Goal: Task Accomplishment & Management: Manage account settings

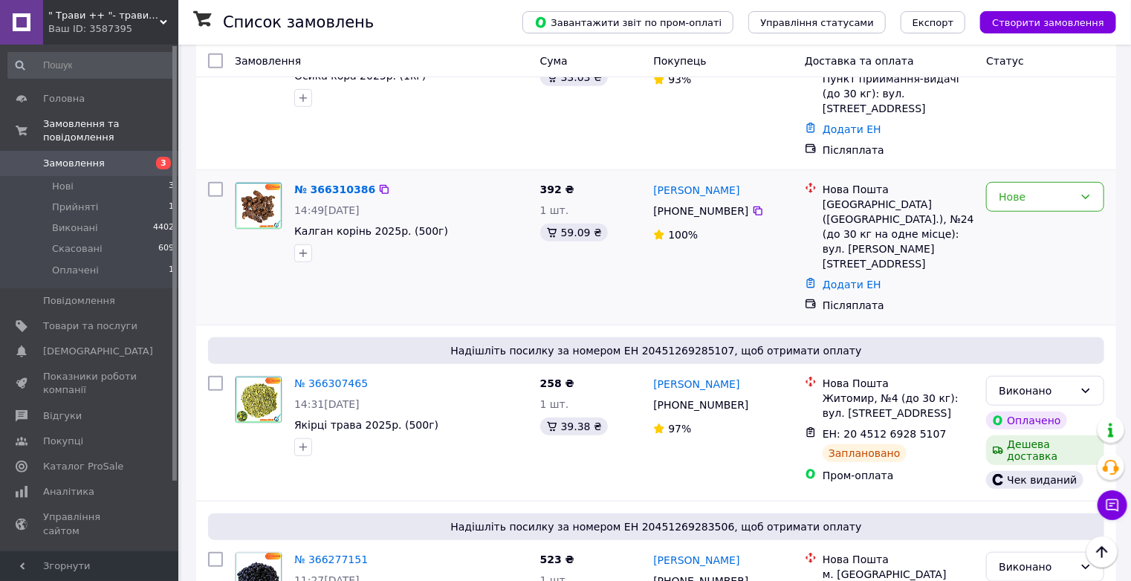
scroll to position [476, 0]
click at [314, 183] on link "№ 366310386" at bounding box center [334, 189] width 81 height 12
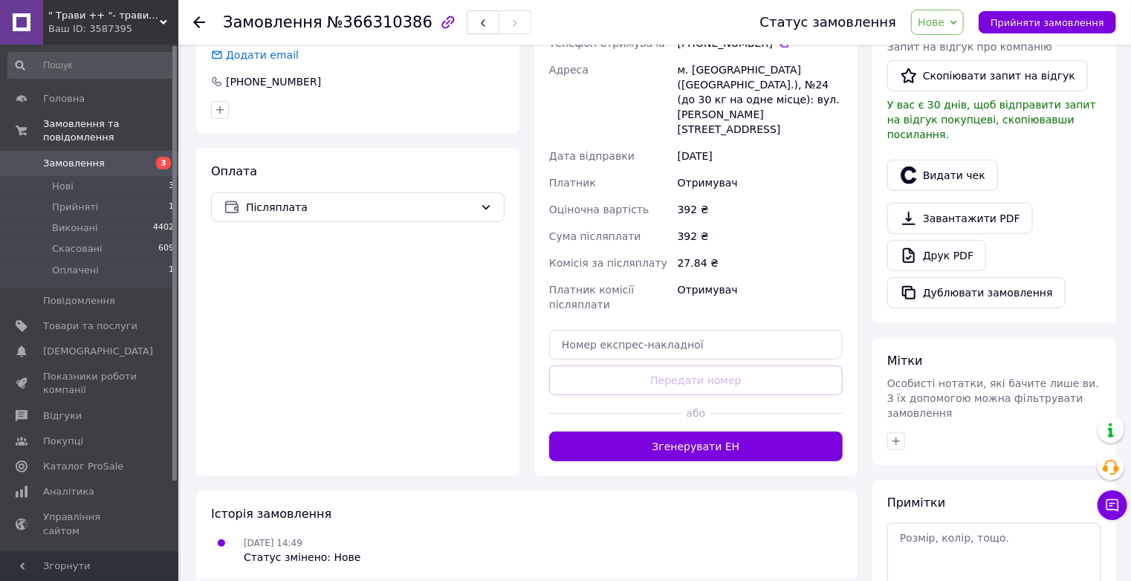
scroll to position [416, 0]
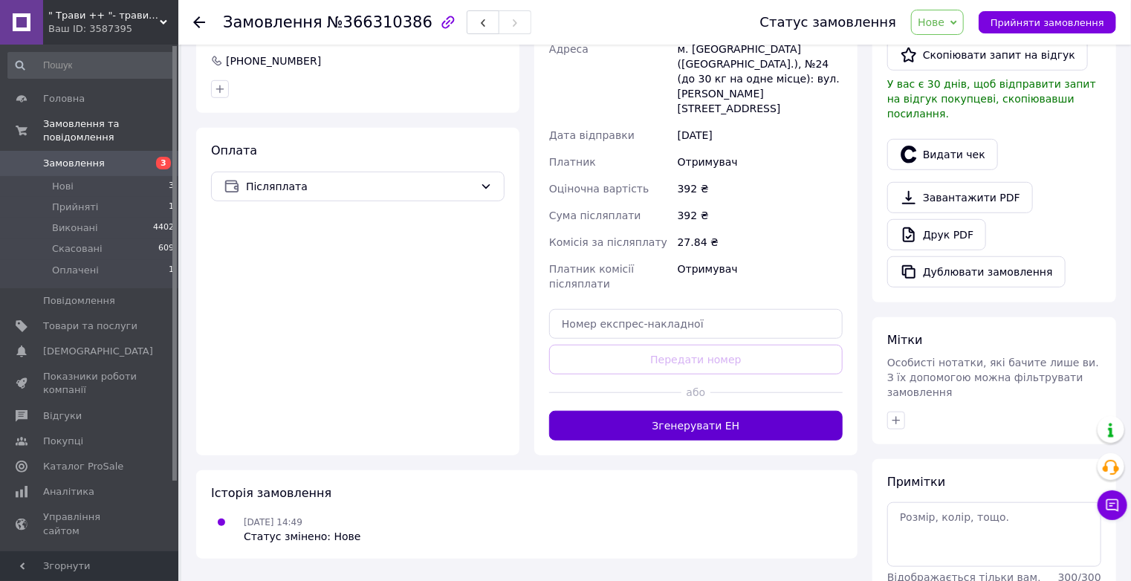
click at [779, 411] on button "Згенерувати ЕН" at bounding box center [696, 426] width 294 height 30
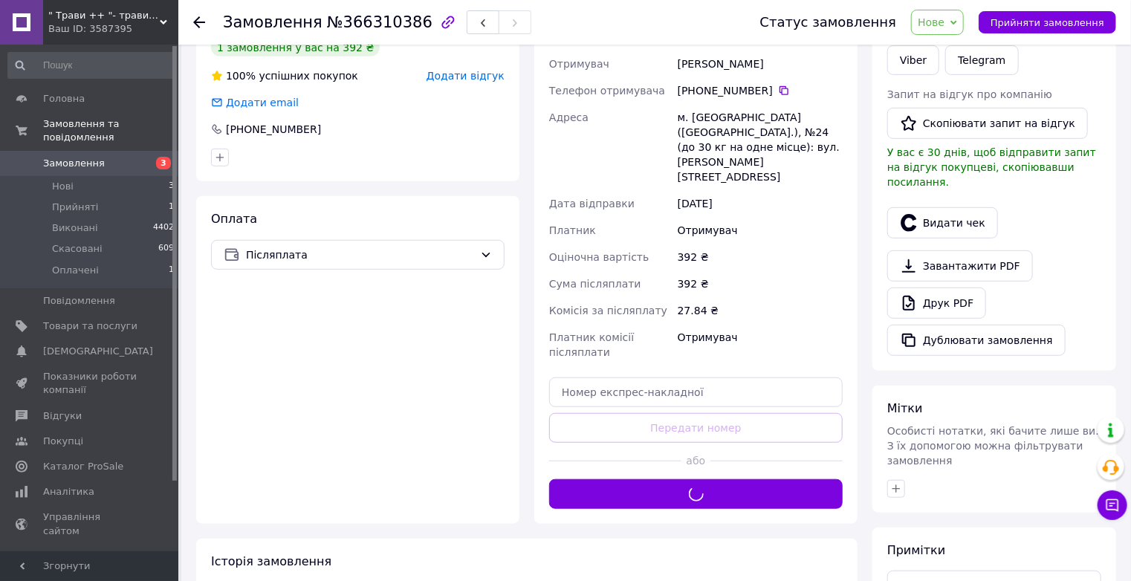
scroll to position [238, 0]
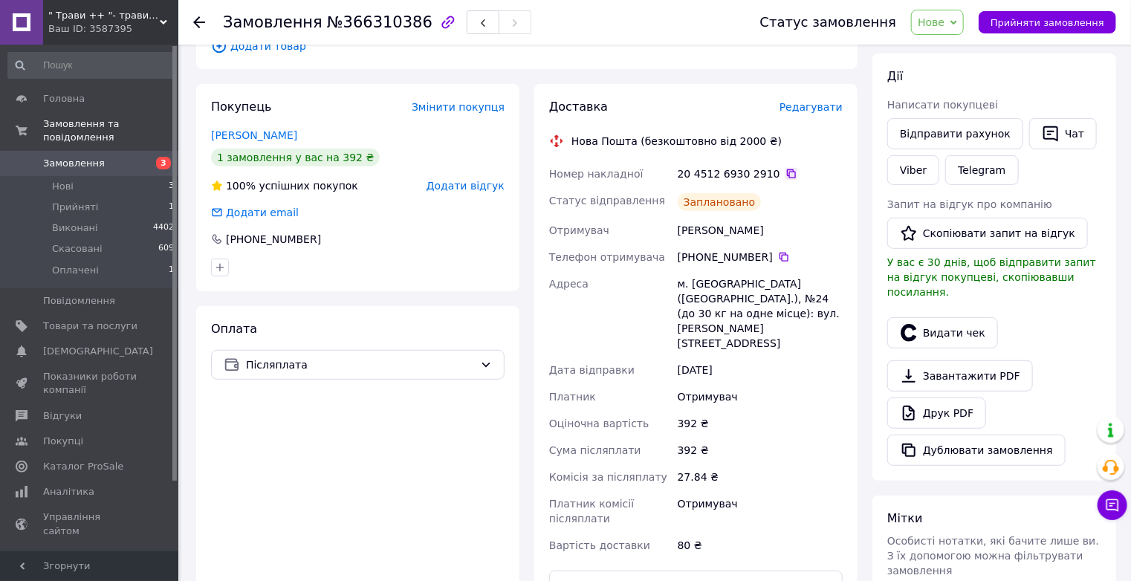
click at [787, 169] on icon at bounding box center [791, 173] width 9 height 9
click at [496, 213] on div "Покупець Змінити покупця Гергель Олександра 1 замовлення у вас на 392 ₴ 100% ус…" at bounding box center [357, 187] width 323 height 207
click at [201, 28] on div at bounding box center [199, 22] width 12 height 15
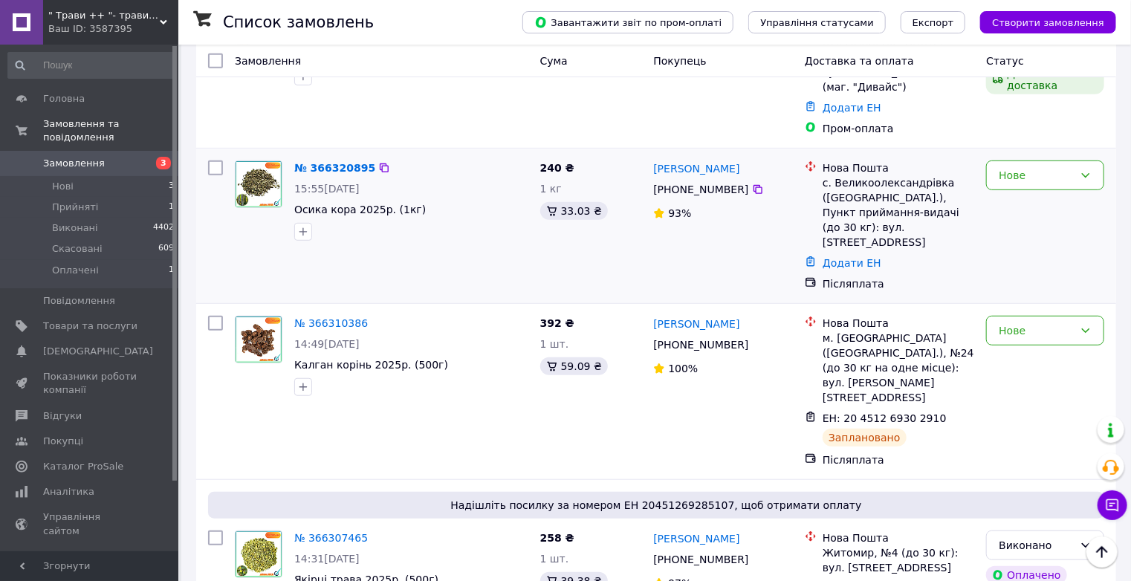
scroll to position [297, 0]
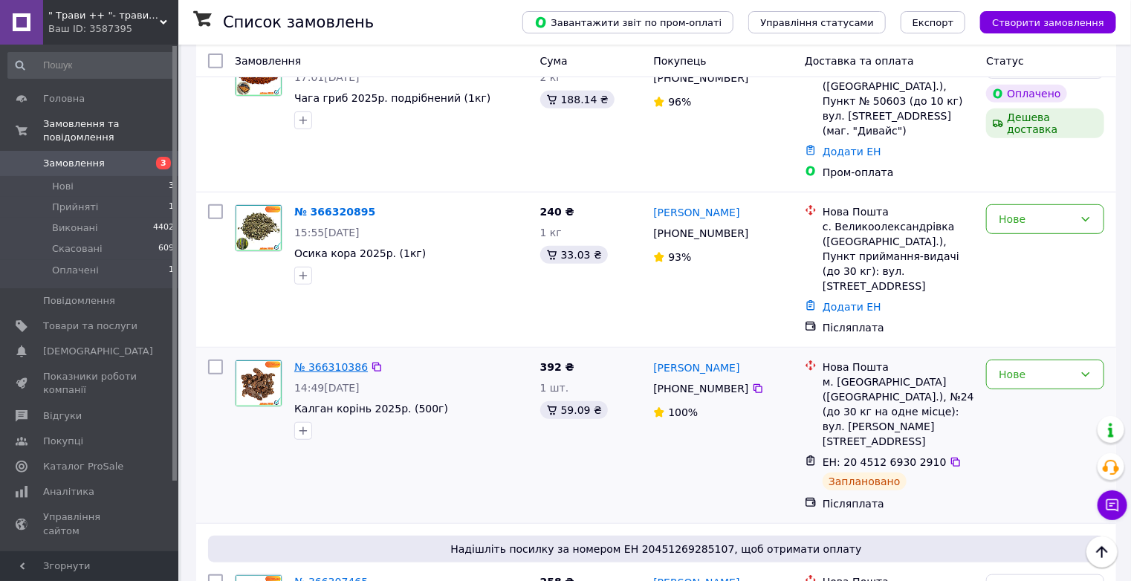
click at [330, 361] on link "№ 366310386" at bounding box center [331, 367] width 74 height 12
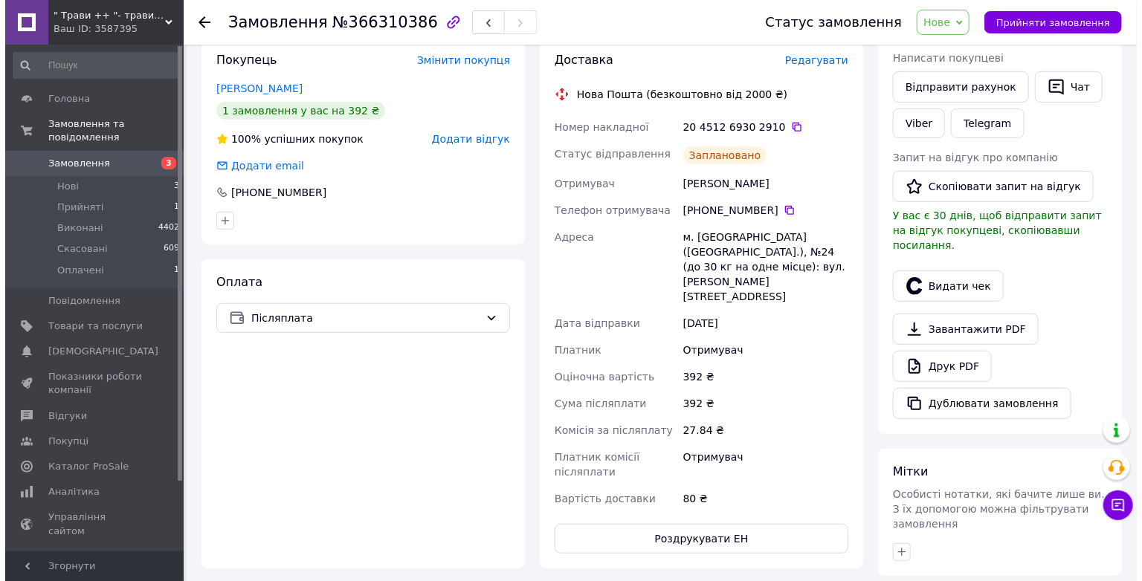
scroll to position [297, 0]
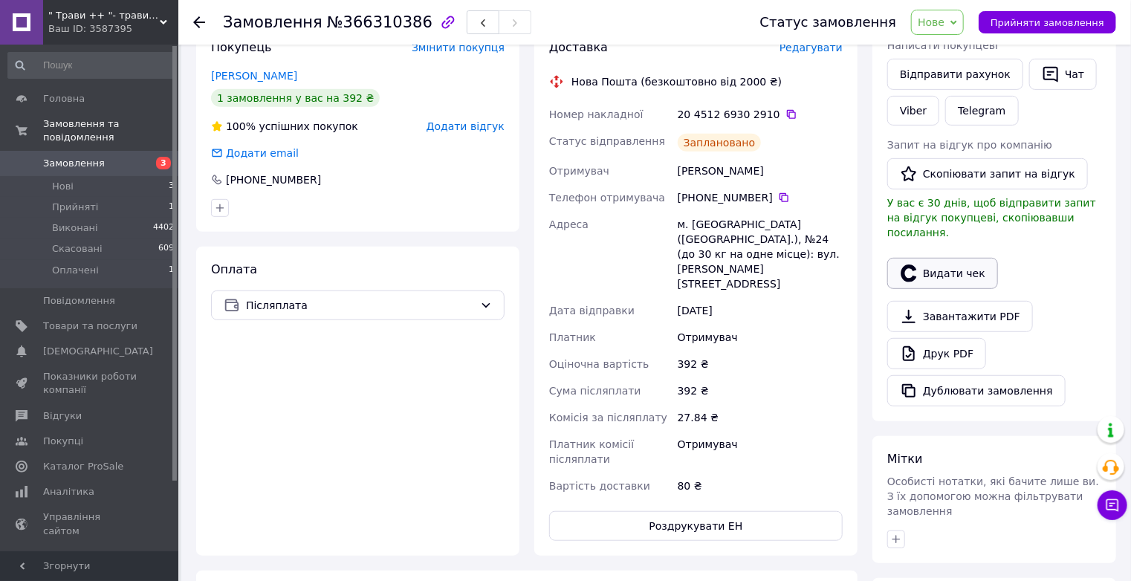
click at [949, 261] on button "Видати чек" at bounding box center [943, 273] width 111 height 31
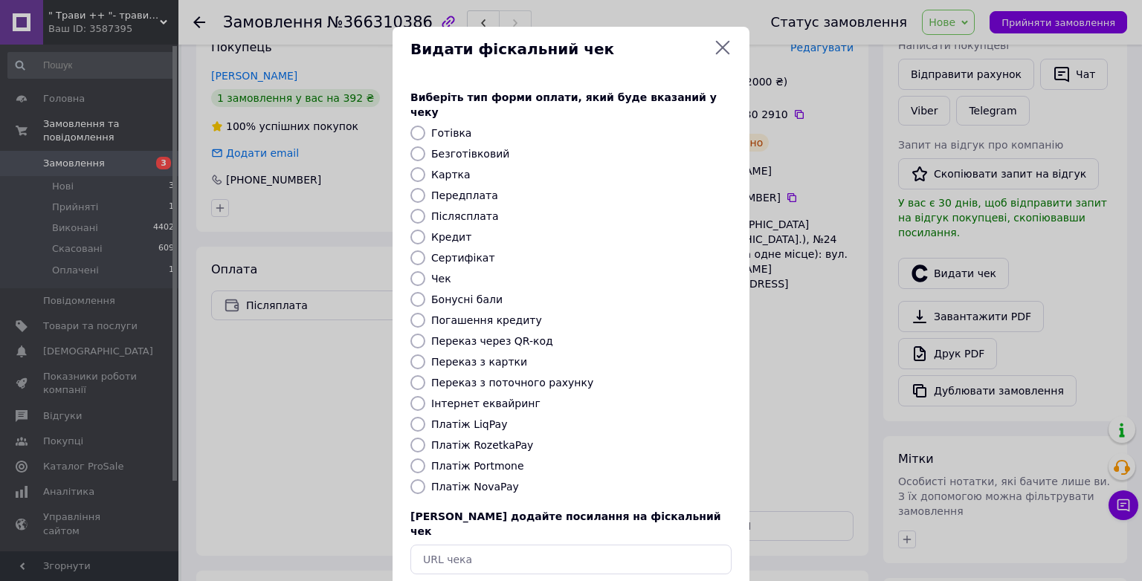
click at [420, 479] on input "Платіж NovaPay" at bounding box center [417, 486] width 15 height 15
radio input "true"
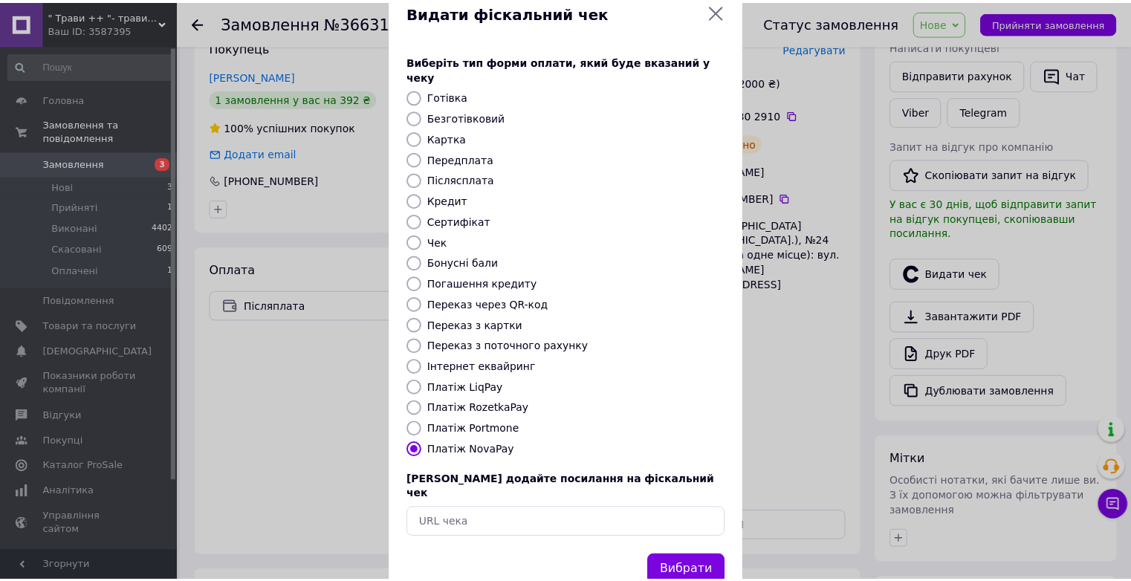
scroll to position [56, 0]
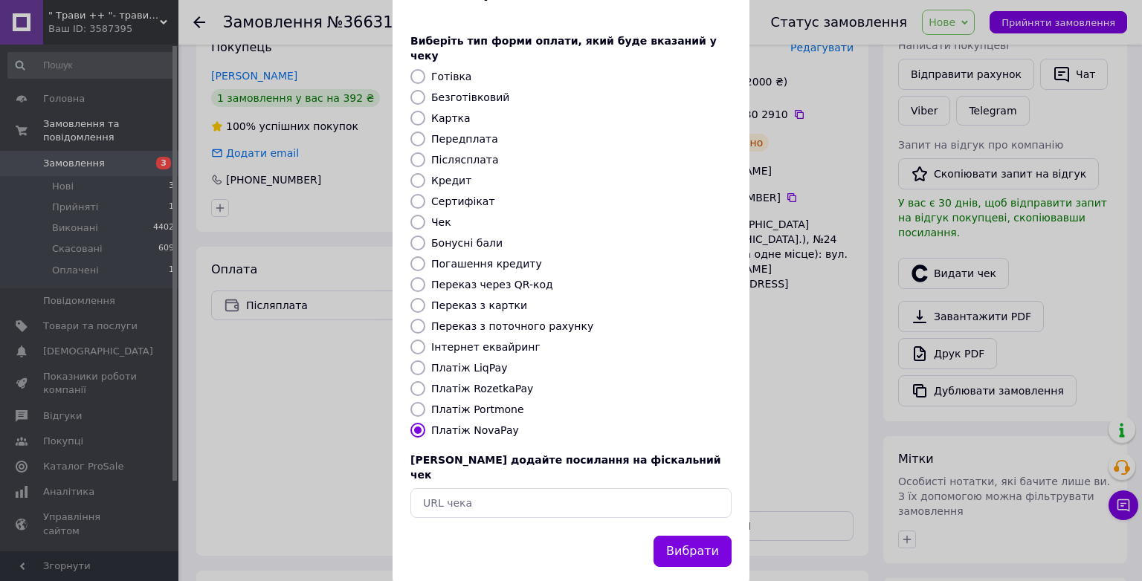
drag, startPoint x: 691, startPoint y: 516, endPoint x: 726, endPoint y: 529, distance: 36.5
click at [691, 536] on button "Вибрати" at bounding box center [692, 552] width 78 height 32
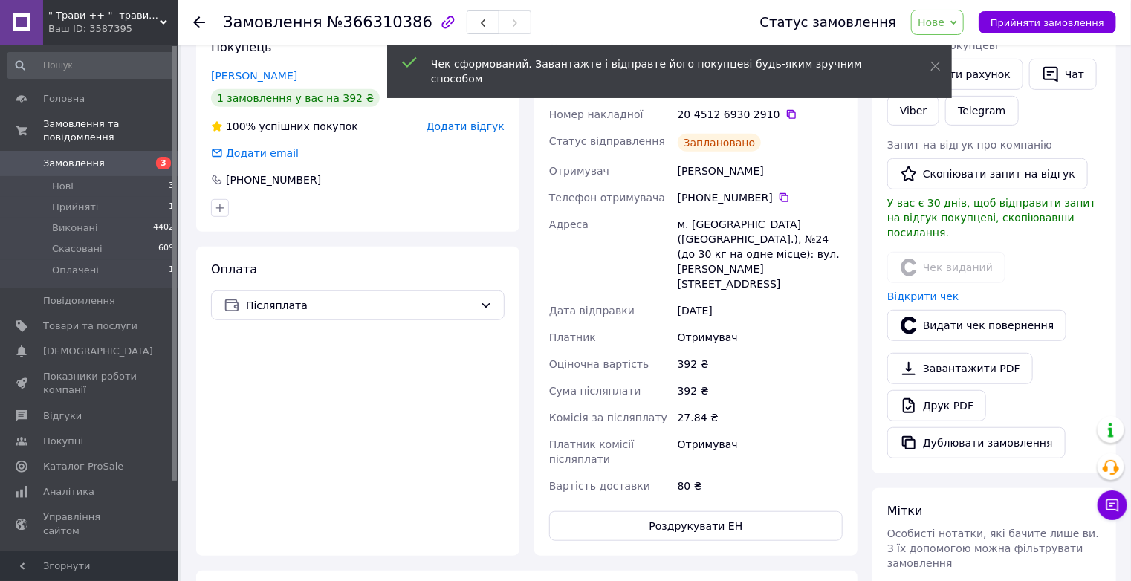
click at [957, 25] on icon at bounding box center [954, 22] width 7 height 7
click at [972, 71] on li "Виконано" at bounding box center [946, 74] width 68 height 22
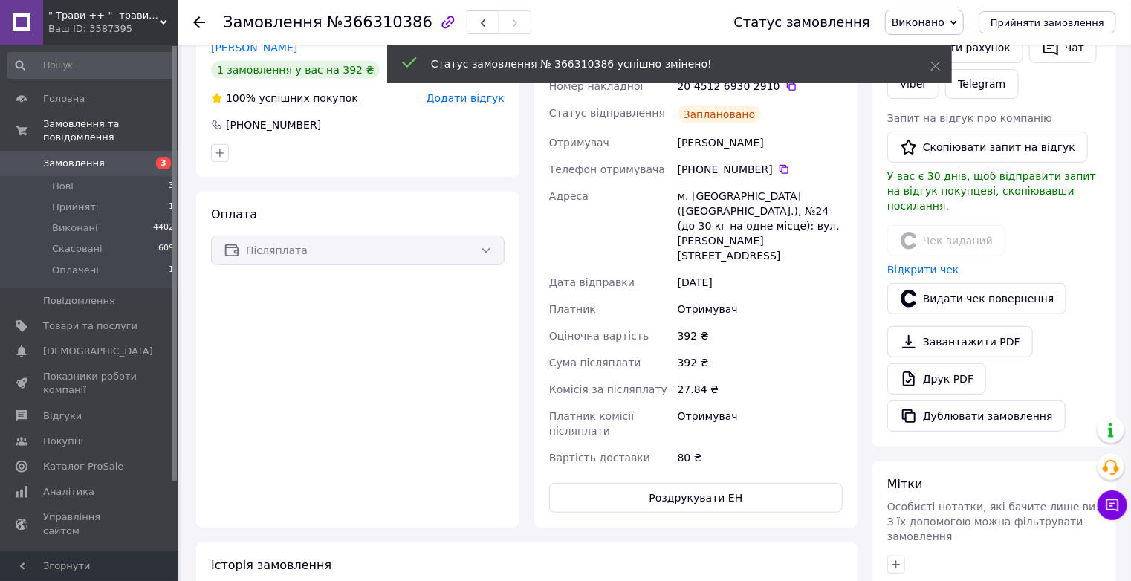
scroll to position [268, 0]
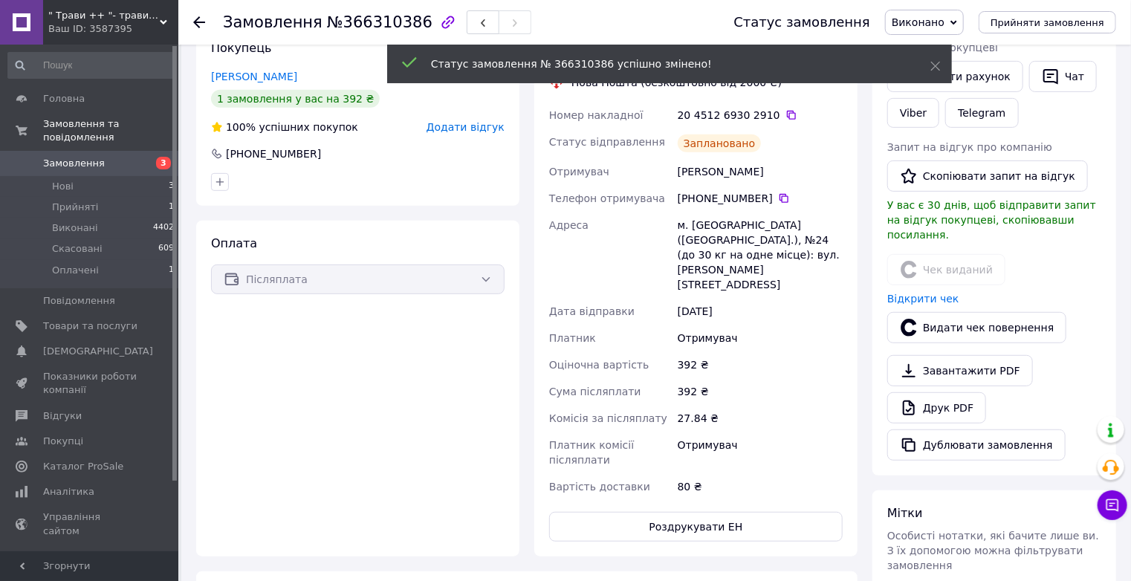
click at [198, 21] on use at bounding box center [199, 22] width 12 height 12
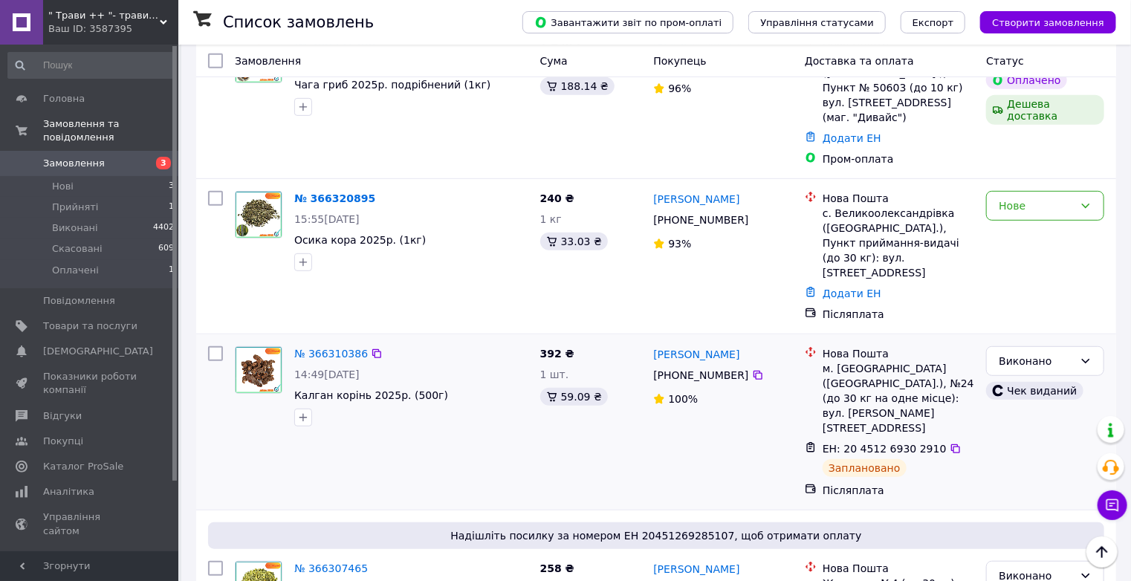
scroll to position [297, 0]
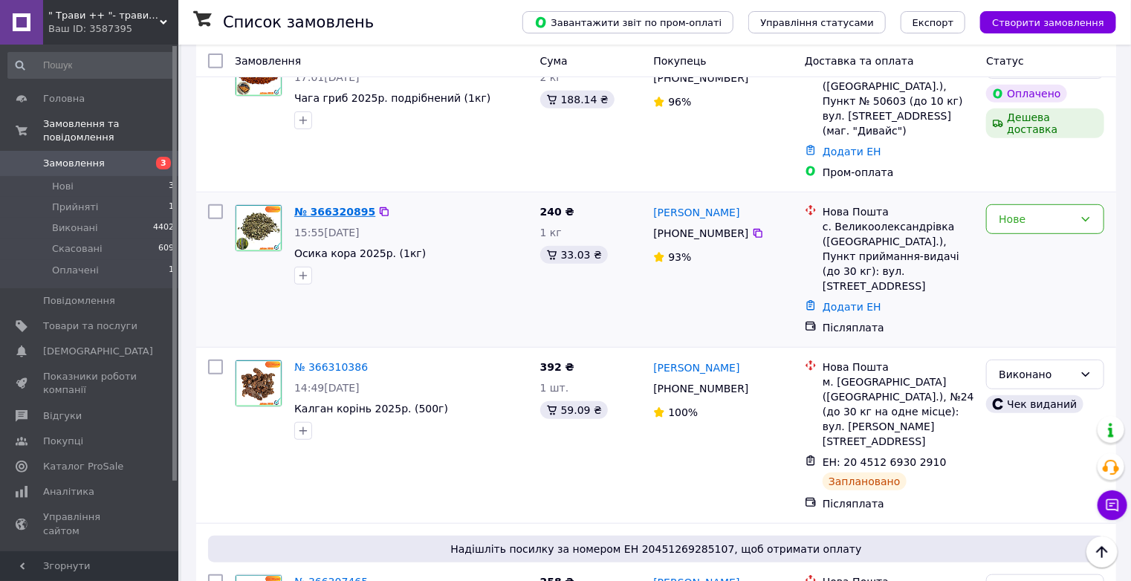
click at [315, 206] on link "№ 366320895" at bounding box center [334, 212] width 81 height 12
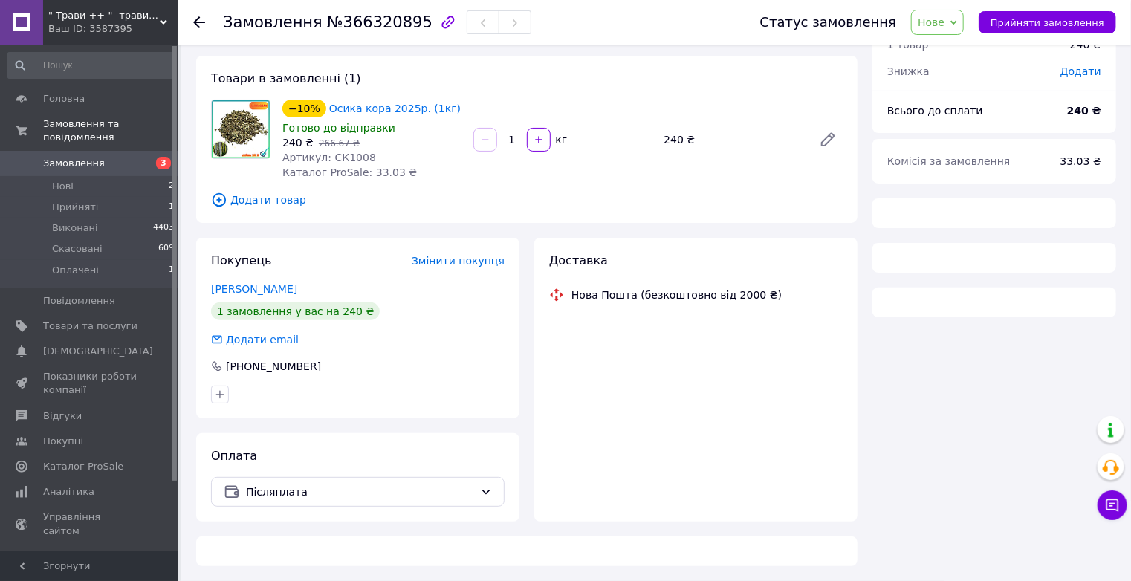
scroll to position [297, 0]
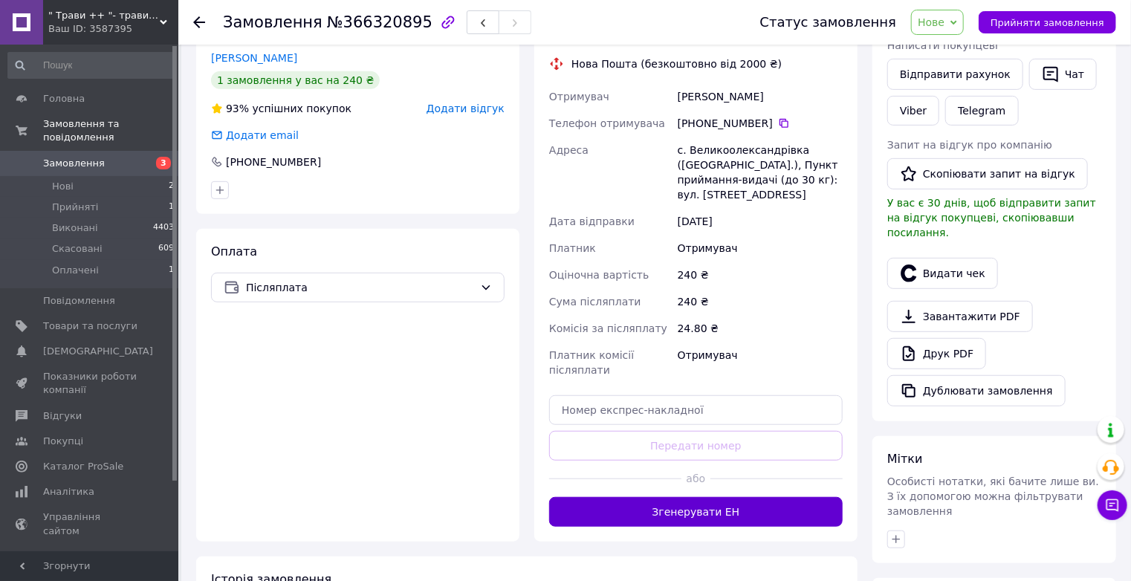
click at [723, 514] on button "Згенерувати ЕН" at bounding box center [696, 512] width 294 height 30
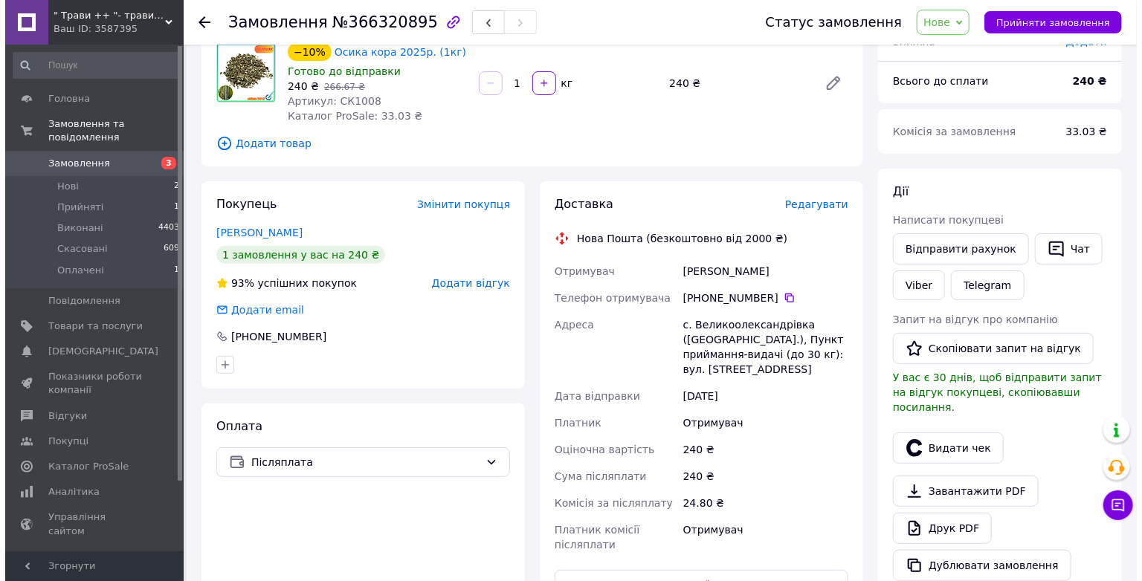
scroll to position [178, 0]
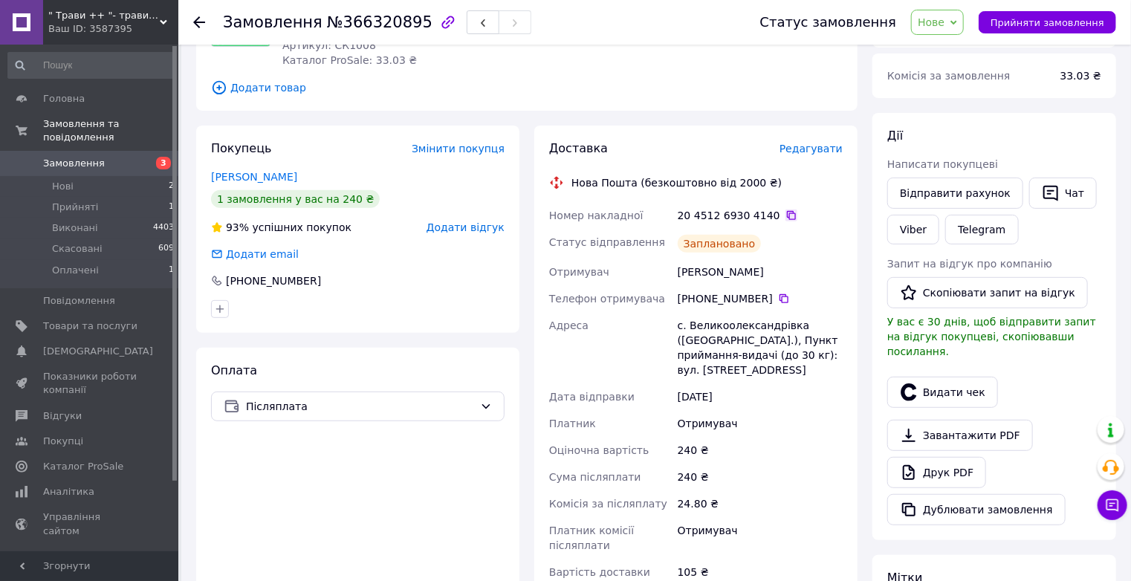
click at [787, 220] on icon at bounding box center [791, 215] width 9 height 9
click at [974, 381] on button "Видати чек" at bounding box center [943, 392] width 111 height 31
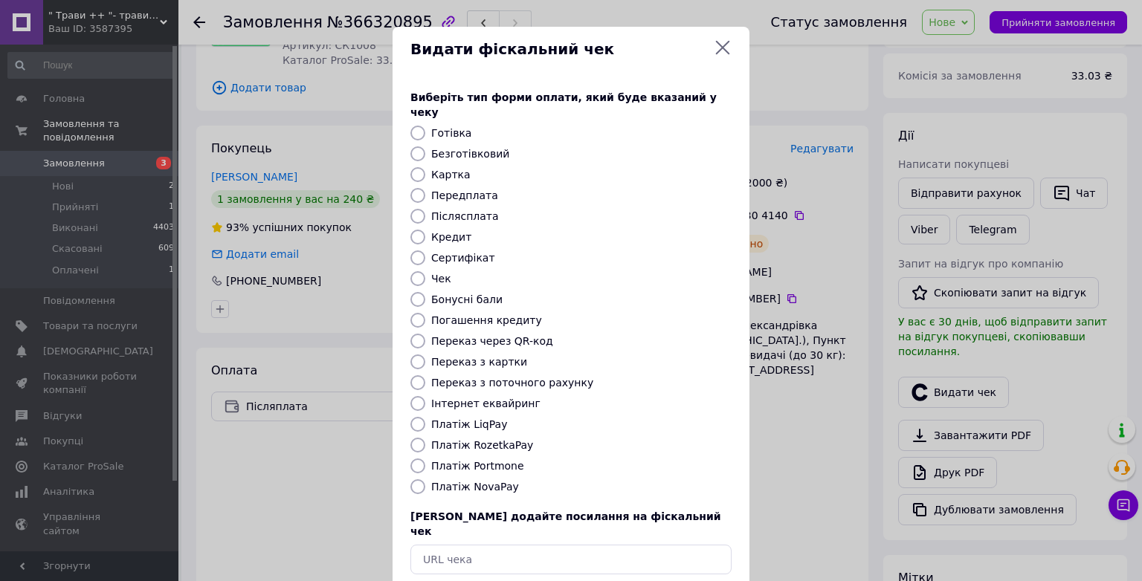
click at [416, 479] on input "Платіж NovaPay" at bounding box center [417, 486] width 15 height 15
radio input "true"
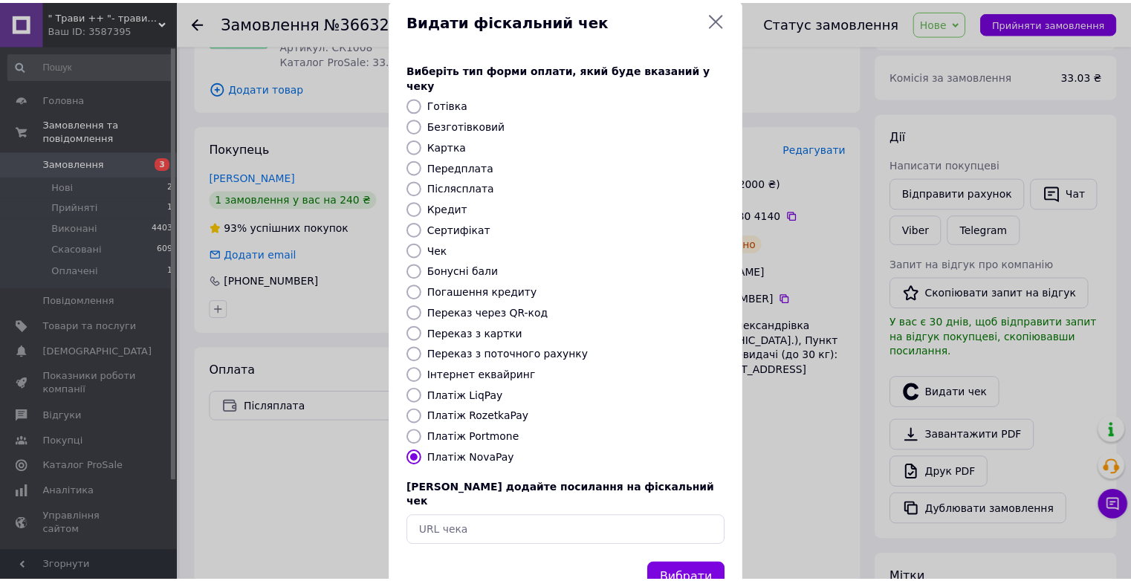
scroll to position [56, 0]
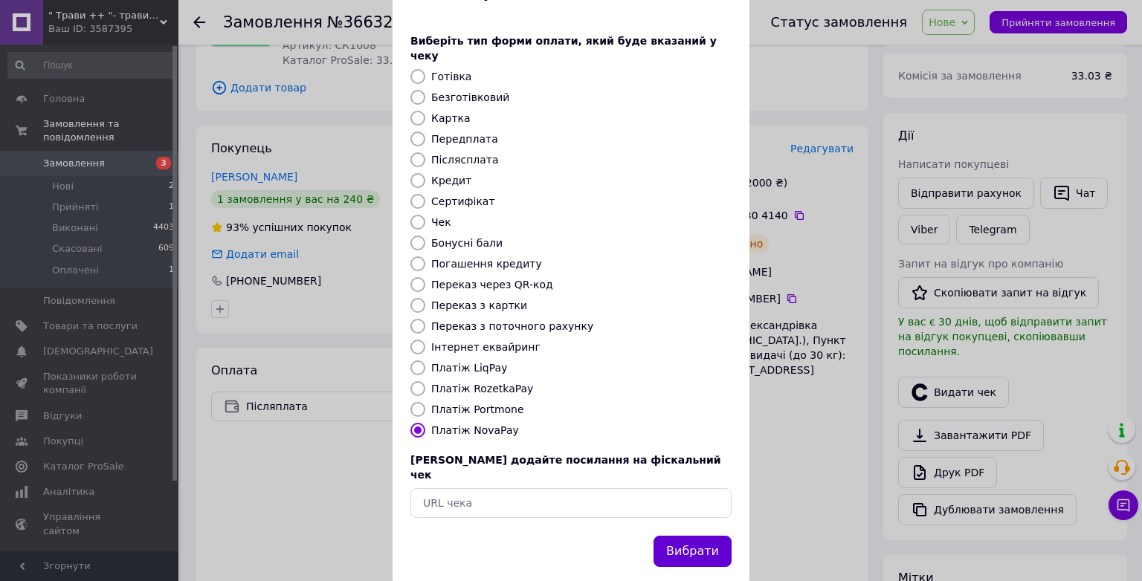
click at [694, 536] on button "Вибрати" at bounding box center [692, 552] width 78 height 32
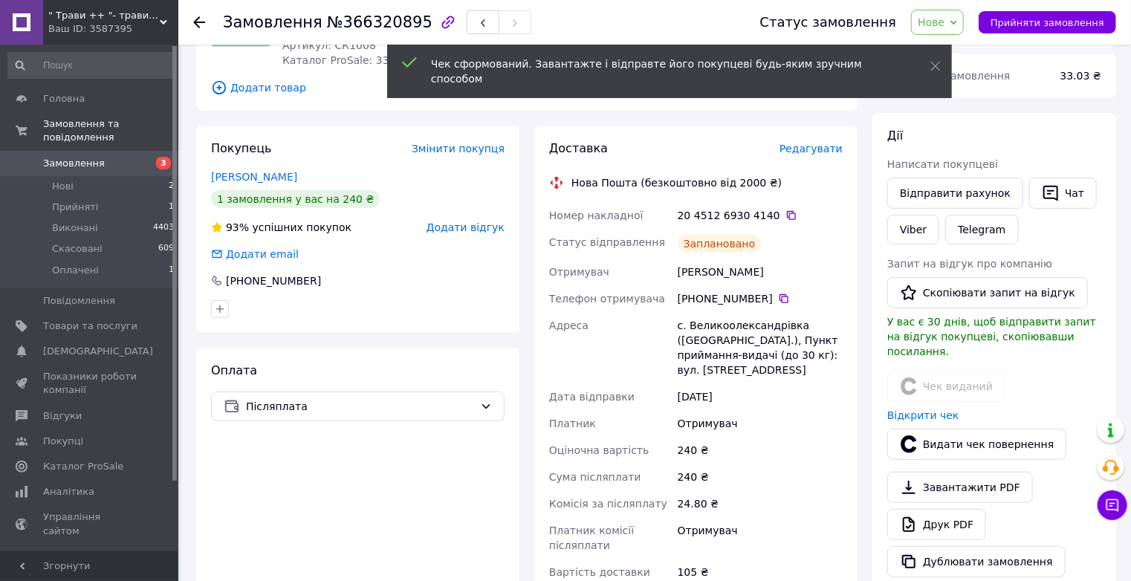
click at [957, 24] on icon at bounding box center [954, 22] width 7 height 7
click at [972, 76] on li "Виконано" at bounding box center [946, 74] width 68 height 22
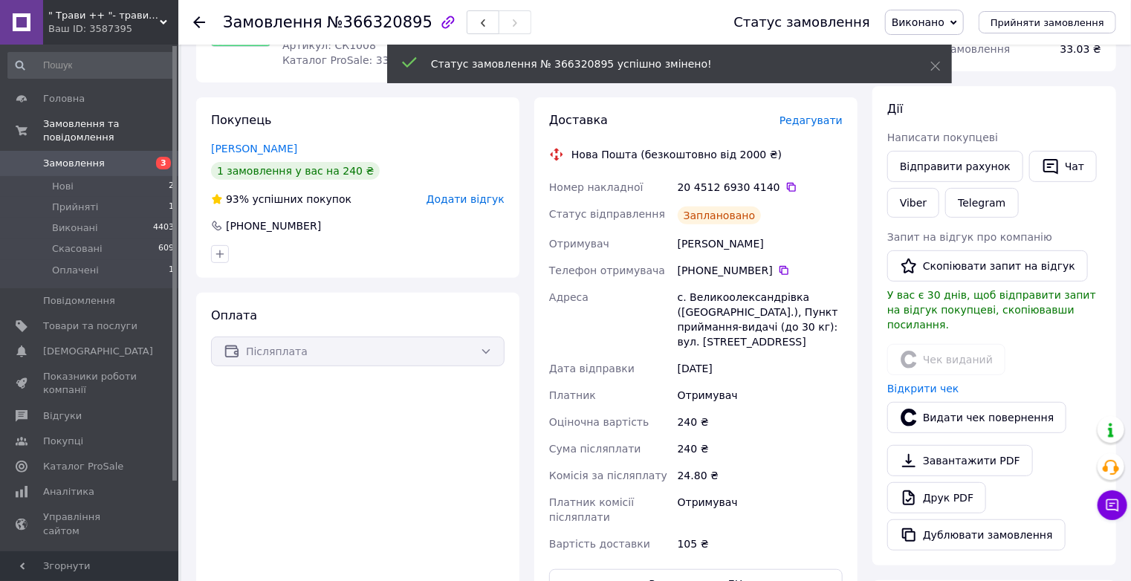
click at [196, 22] on use at bounding box center [199, 22] width 12 height 12
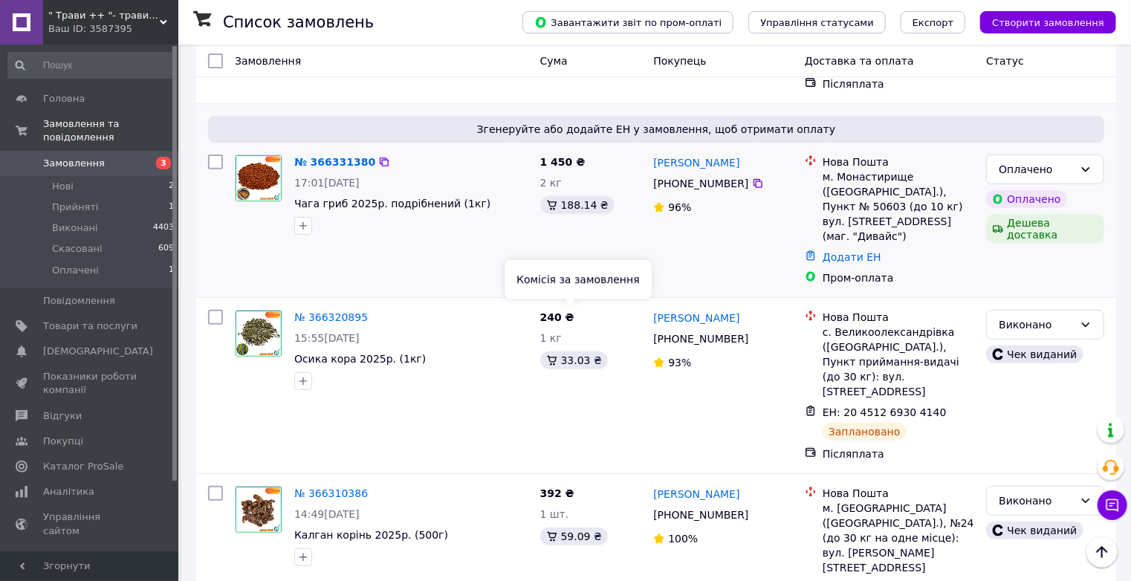
scroll to position [178, 0]
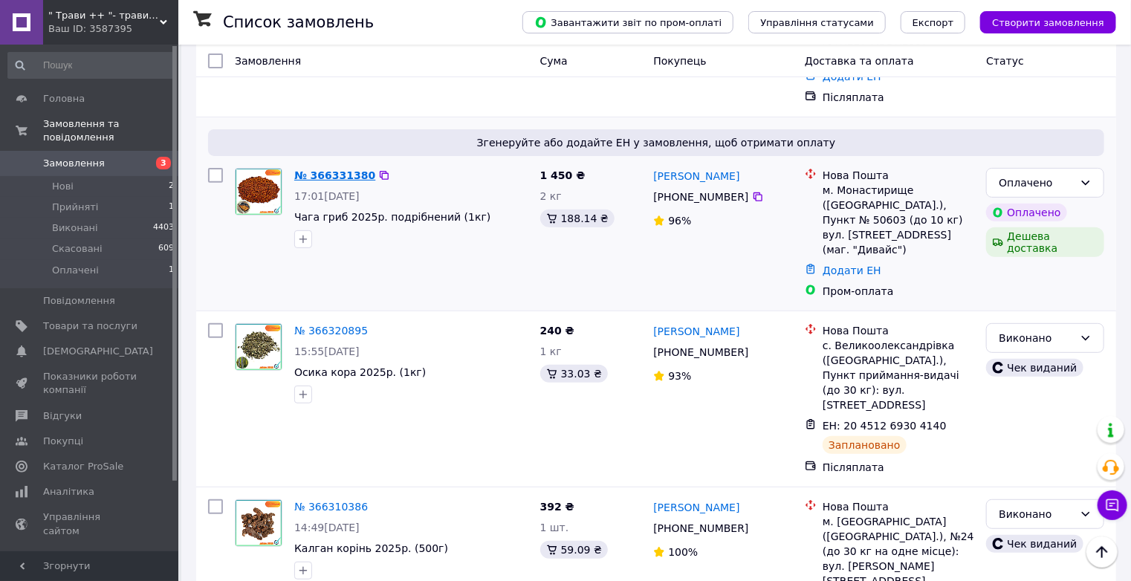
click at [348, 169] on link "№ 366331380" at bounding box center [334, 175] width 81 height 12
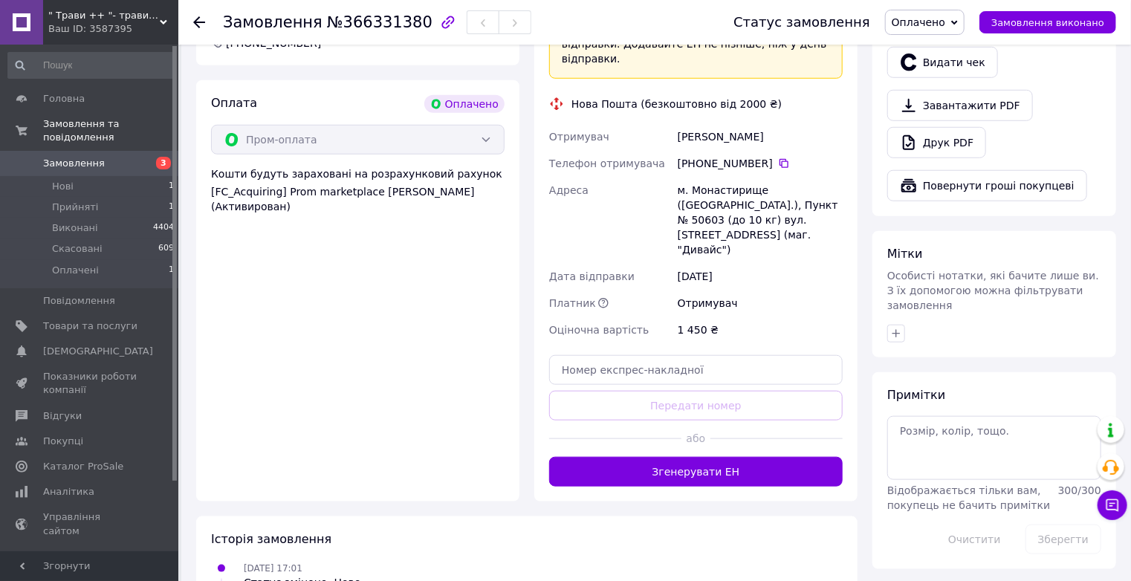
scroll to position [584, 0]
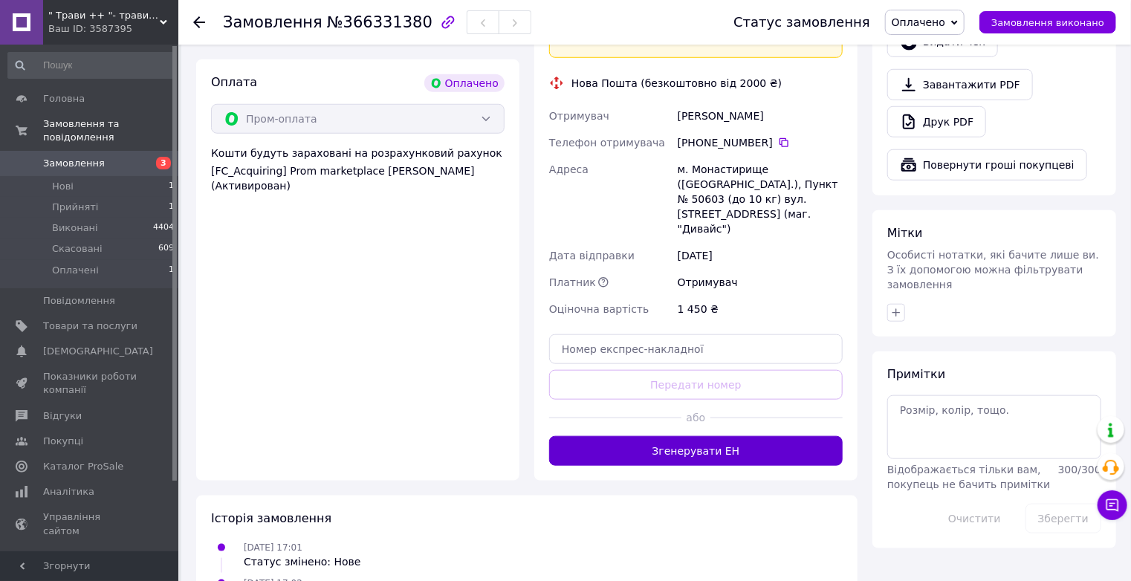
click at [761, 436] on button "Згенерувати ЕН" at bounding box center [696, 451] width 294 height 30
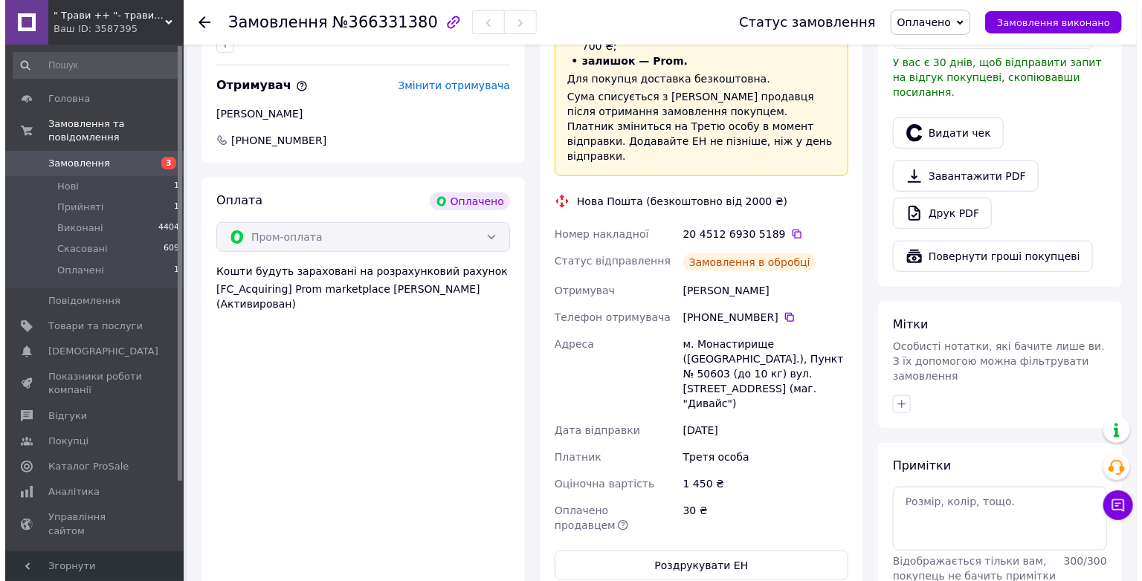
scroll to position [465, 0]
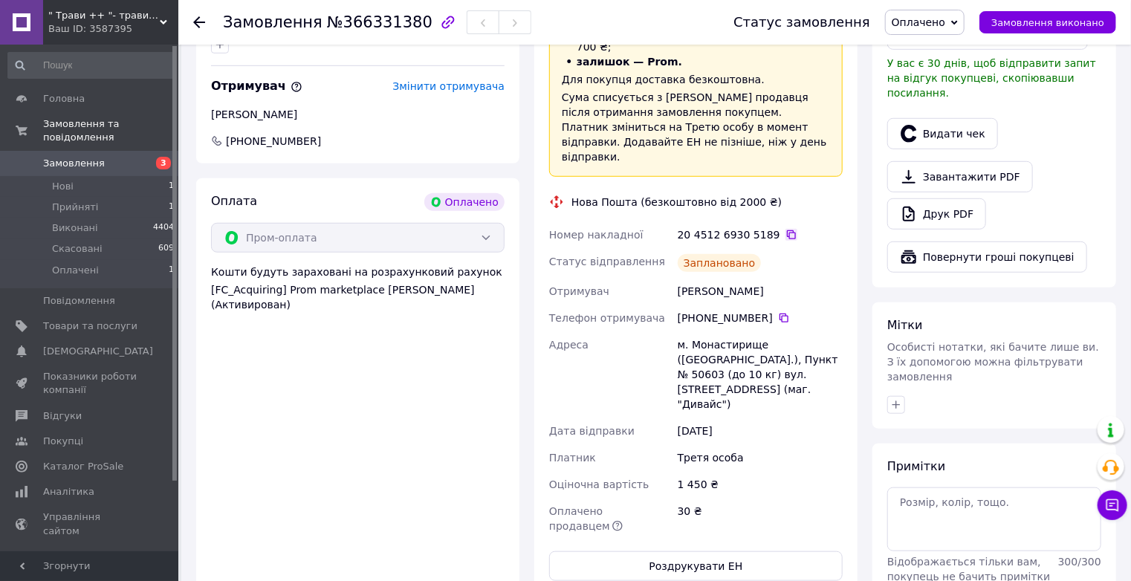
click at [787, 230] on icon at bounding box center [791, 234] width 9 height 9
click at [960, 120] on button "Видати чек" at bounding box center [943, 133] width 111 height 31
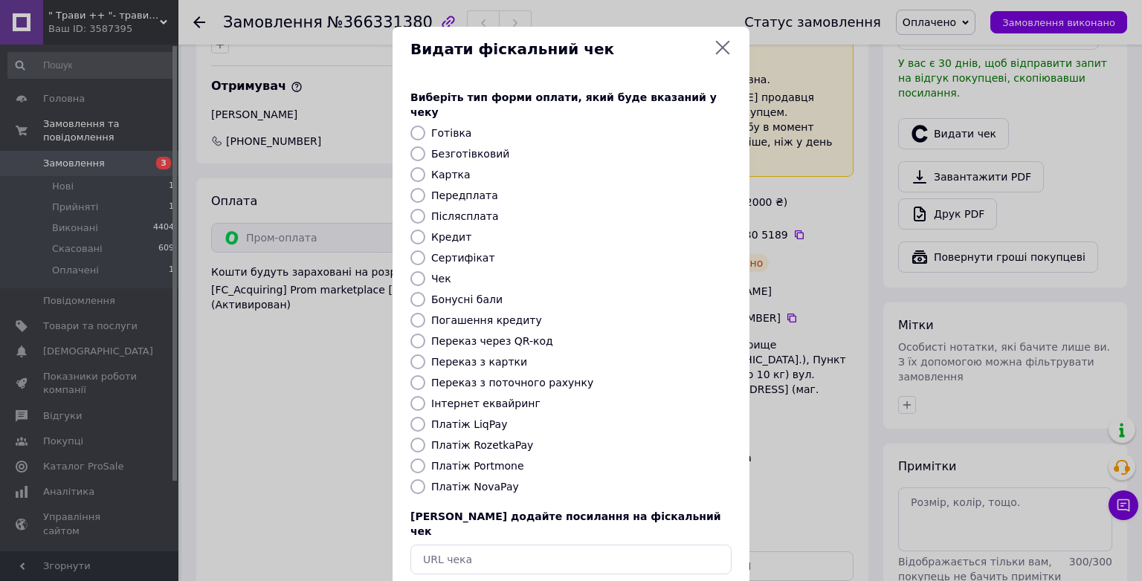
click at [414, 438] on input "Платіж RozetkaPay" at bounding box center [417, 445] width 15 height 15
radio input "true"
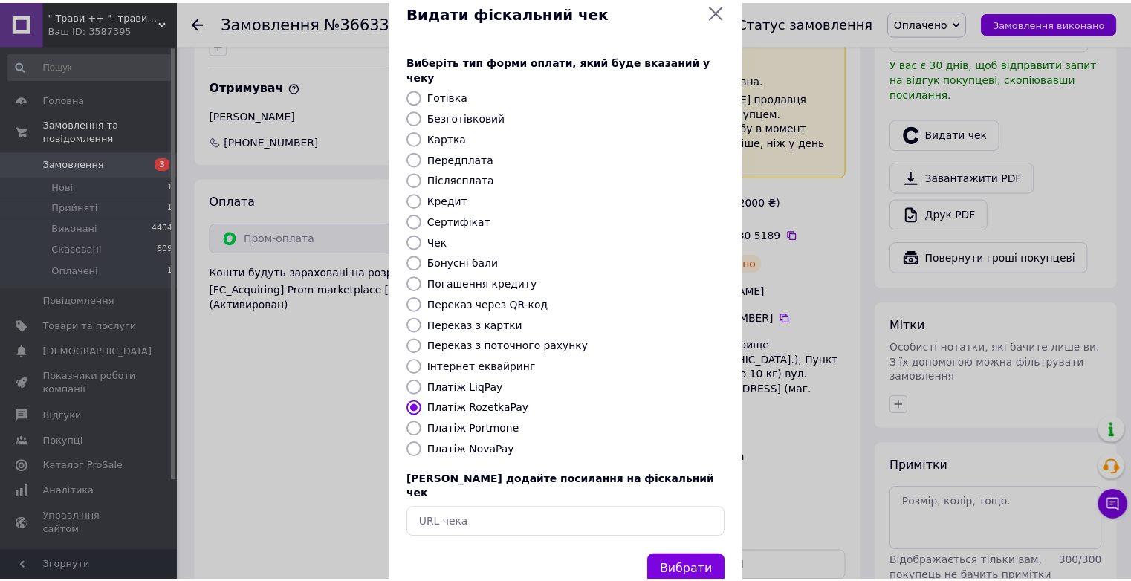
scroll to position [56, 0]
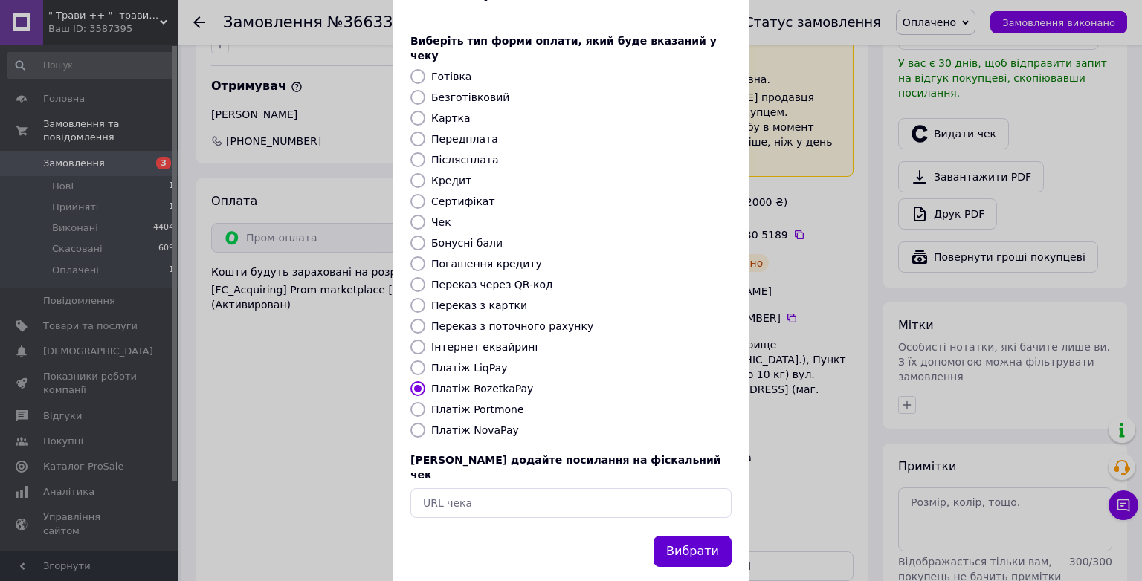
click at [700, 536] on button "Вибрати" at bounding box center [692, 552] width 78 height 32
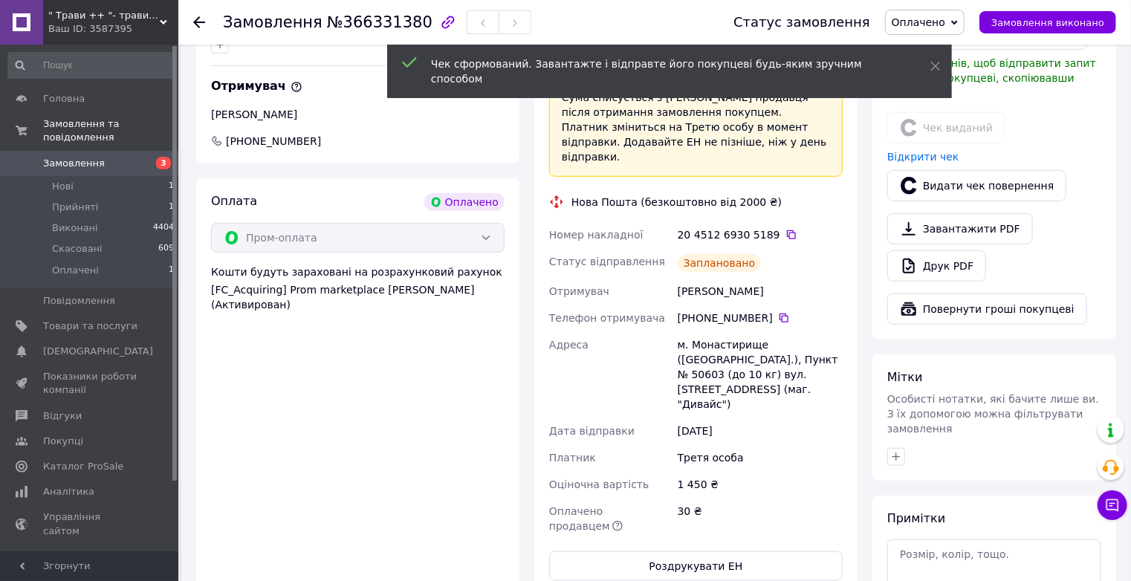
click at [958, 24] on icon at bounding box center [955, 22] width 7 height 7
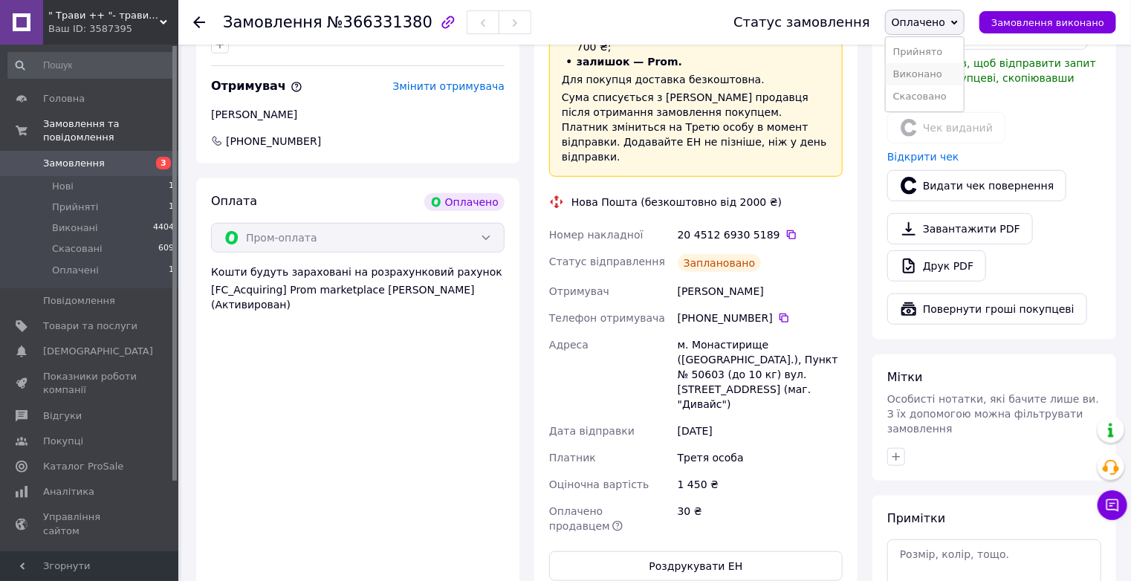
click at [957, 80] on li "Виконано" at bounding box center [925, 74] width 78 height 22
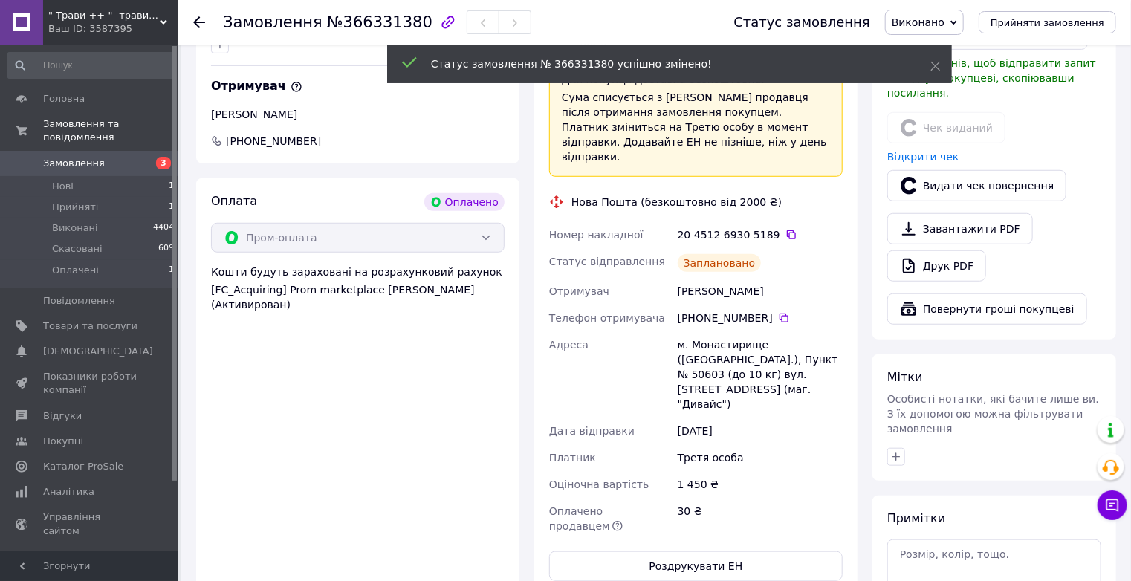
click at [196, 22] on use at bounding box center [199, 22] width 12 height 12
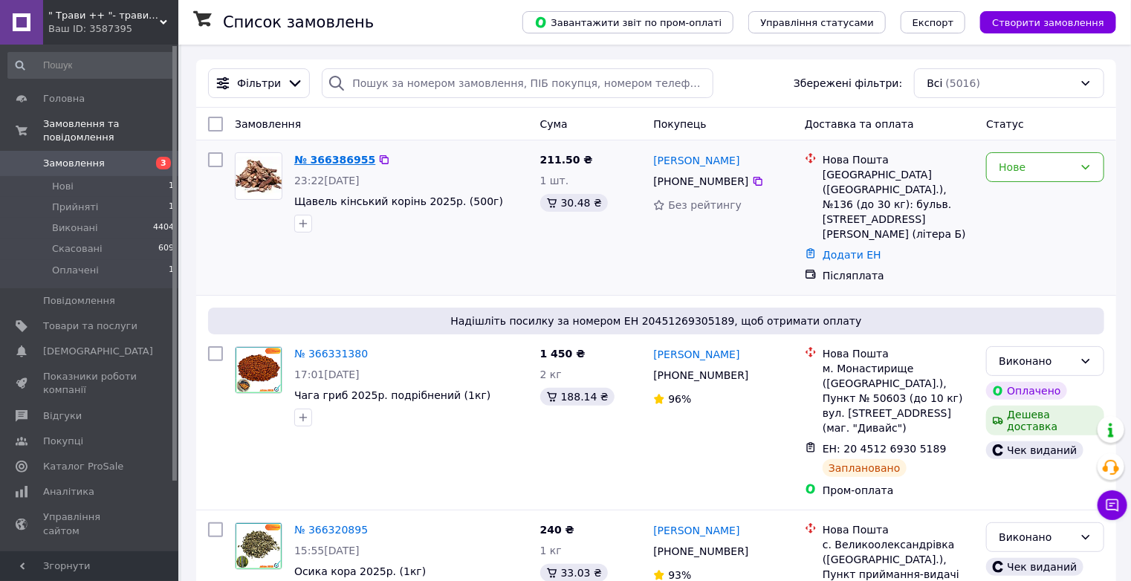
click at [330, 158] on link "№ 366386955" at bounding box center [334, 160] width 81 height 12
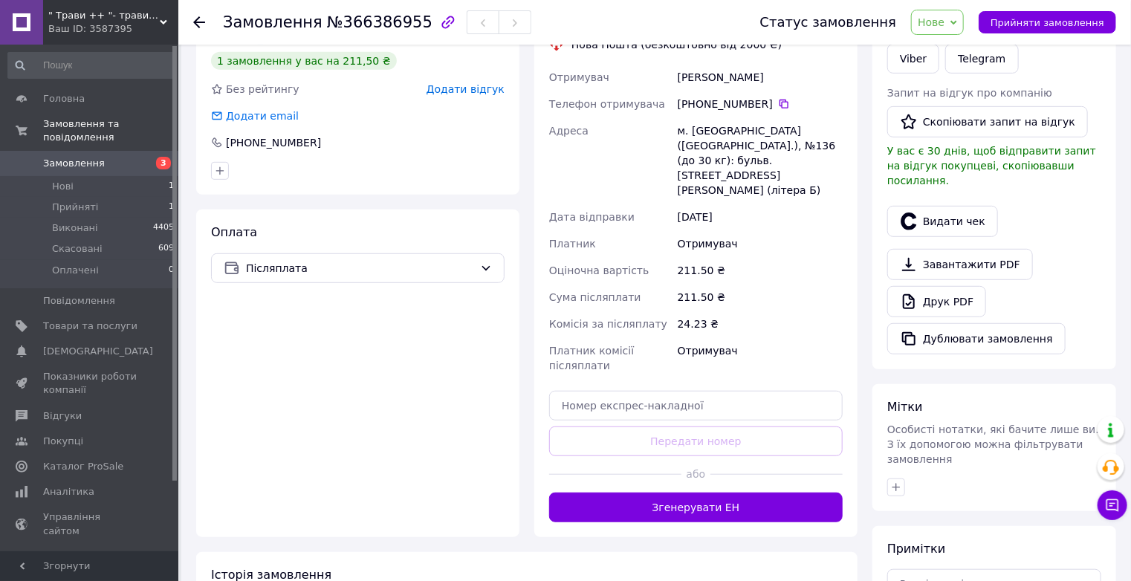
scroll to position [357, 0]
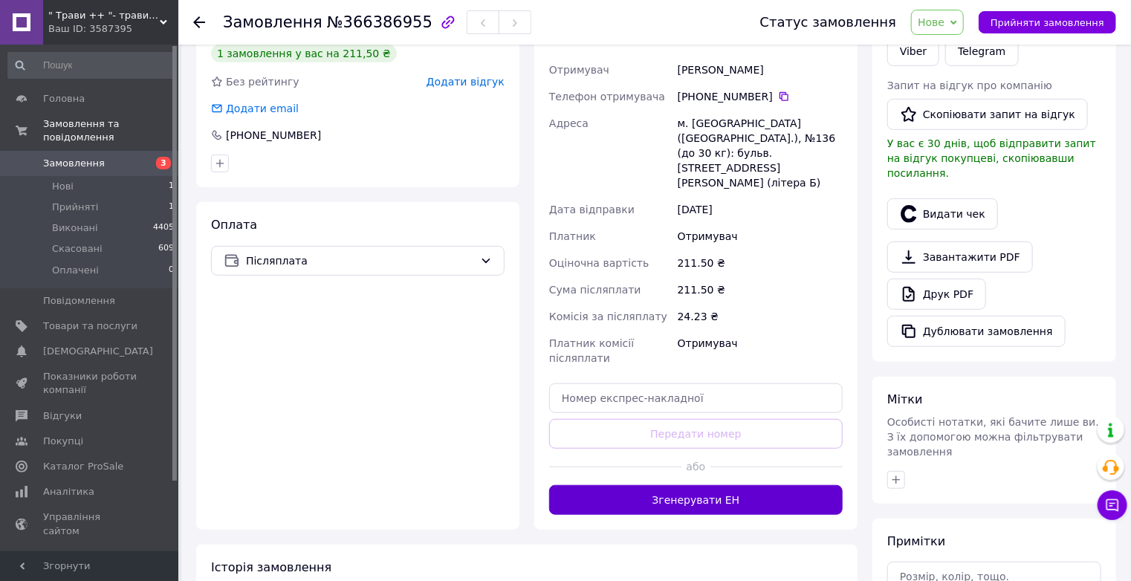
click at [749, 485] on button "Згенерувати ЕН" at bounding box center [696, 500] width 294 height 30
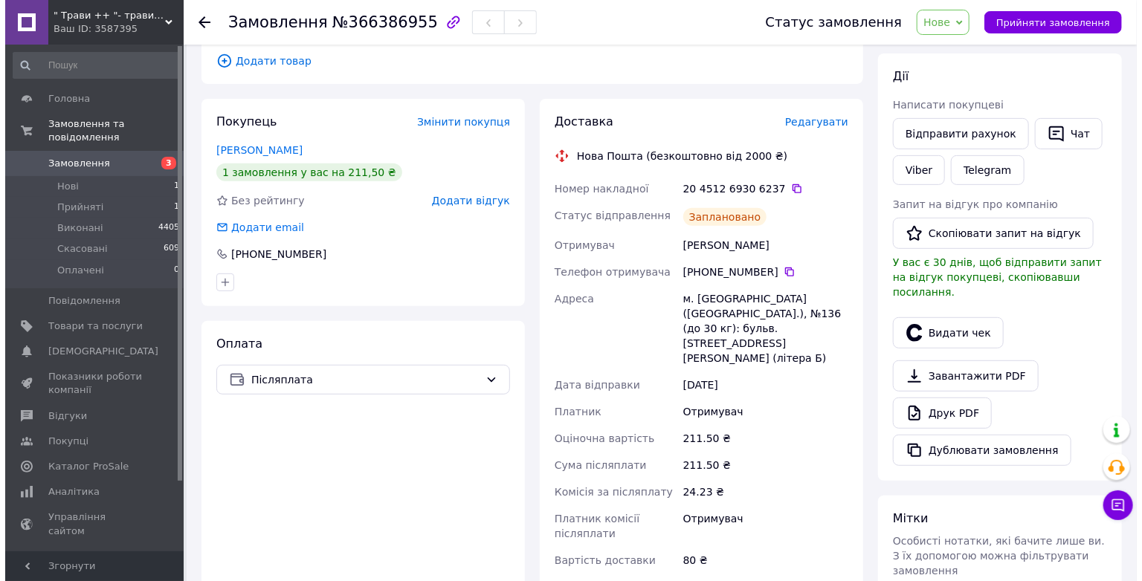
scroll to position [238, 0]
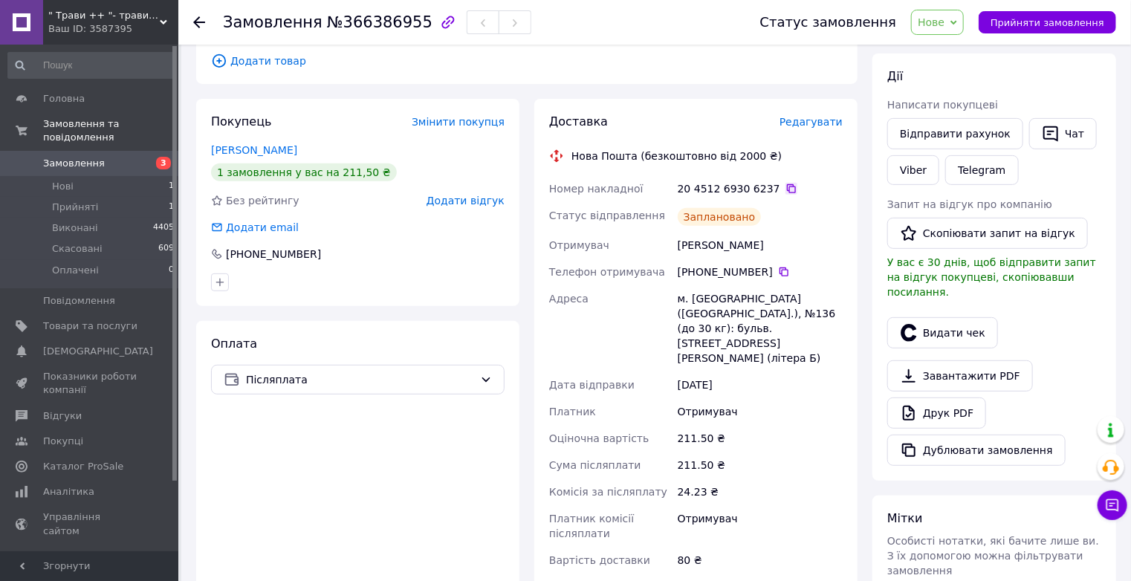
click at [786, 183] on icon at bounding box center [792, 189] width 12 height 12
click at [959, 320] on button "Видати чек" at bounding box center [943, 332] width 111 height 31
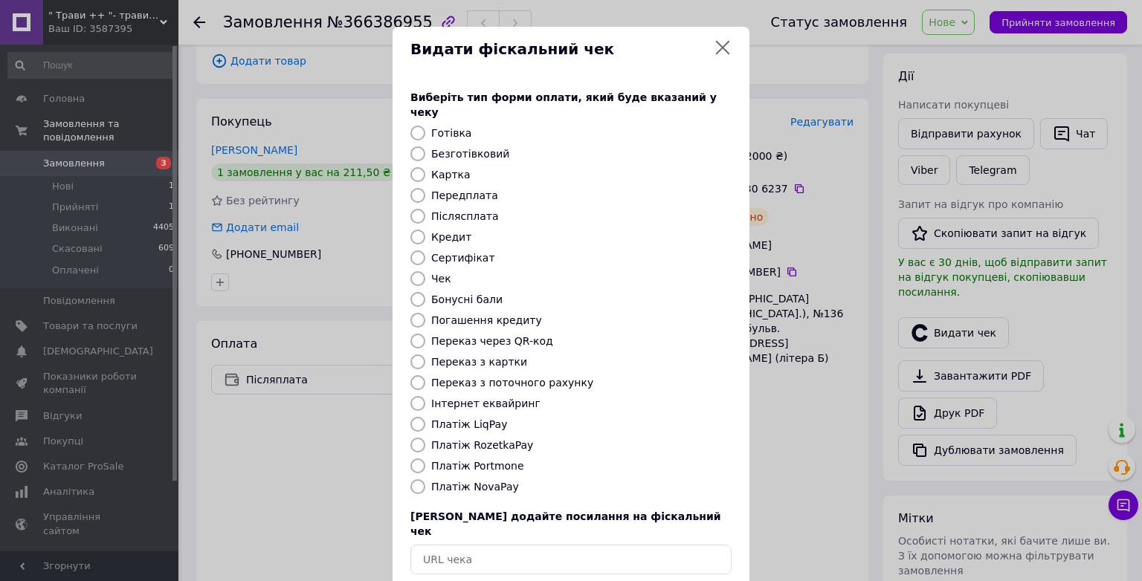
click at [411, 479] on input "Платіж NovaPay" at bounding box center [417, 486] width 15 height 15
radio input "true"
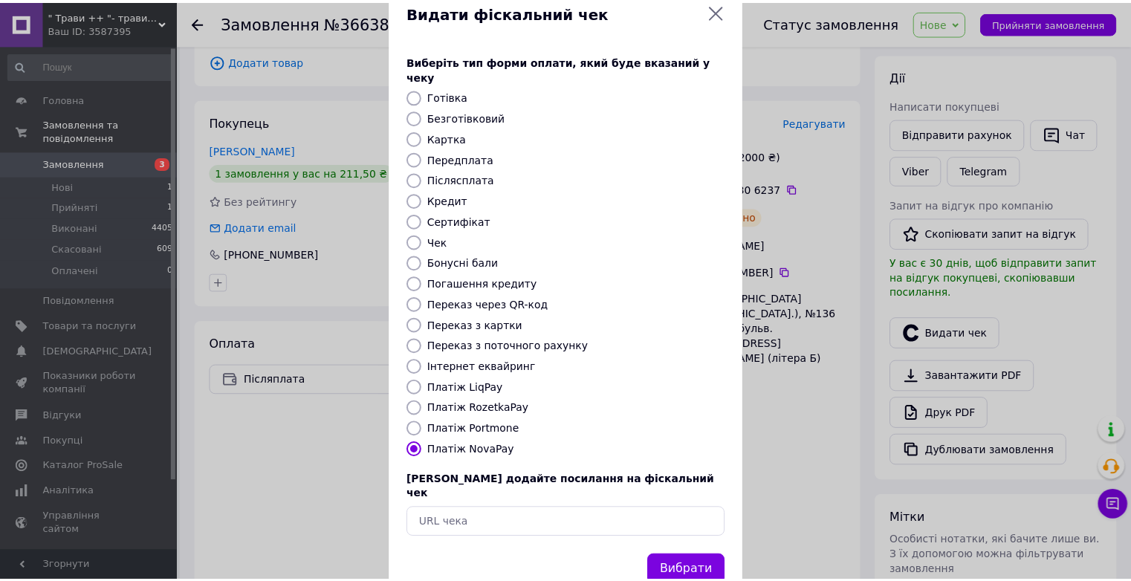
scroll to position [56, 0]
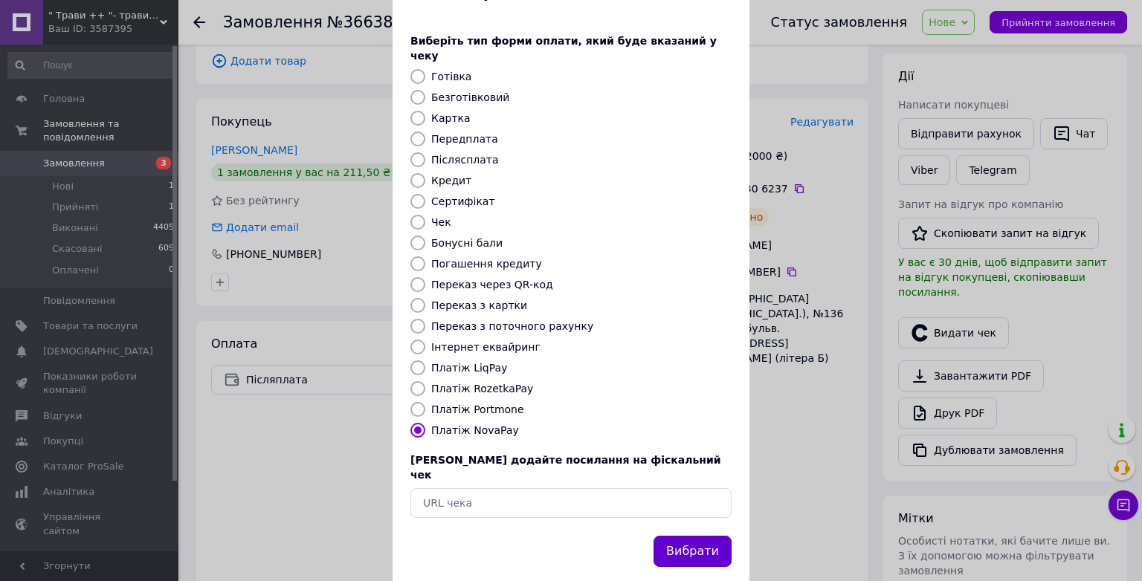
click at [706, 536] on button "Вибрати" at bounding box center [692, 552] width 78 height 32
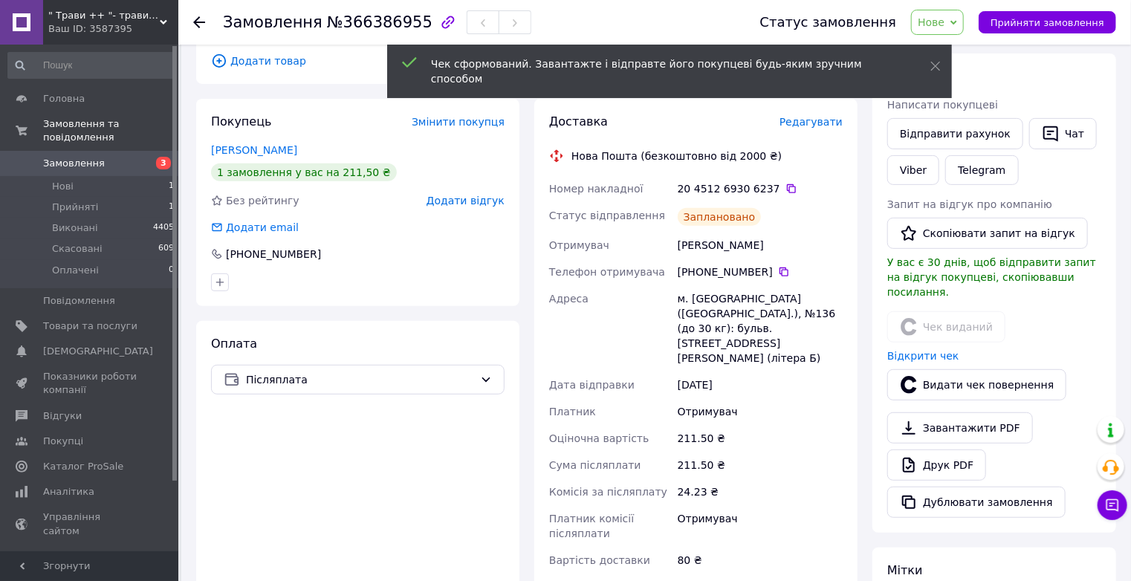
click at [964, 27] on span "Нове" at bounding box center [937, 22] width 53 height 25
click at [976, 74] on li "Виконано" at bounding box center [946, 74] width 68 height 22
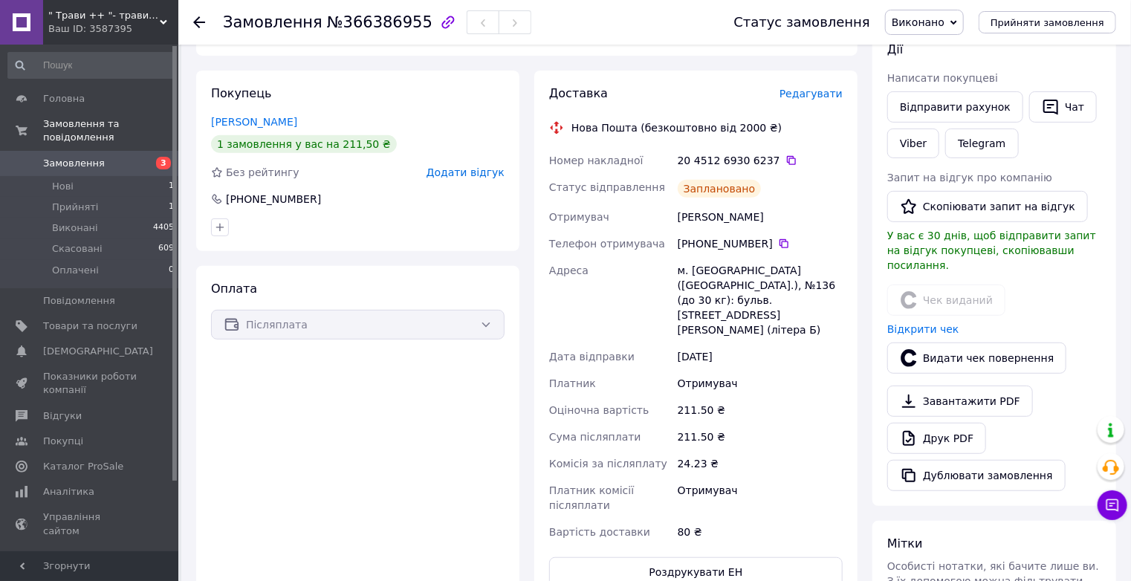
click at [200, 21] on icon at bounding box center [199, 22] width 12 height 12
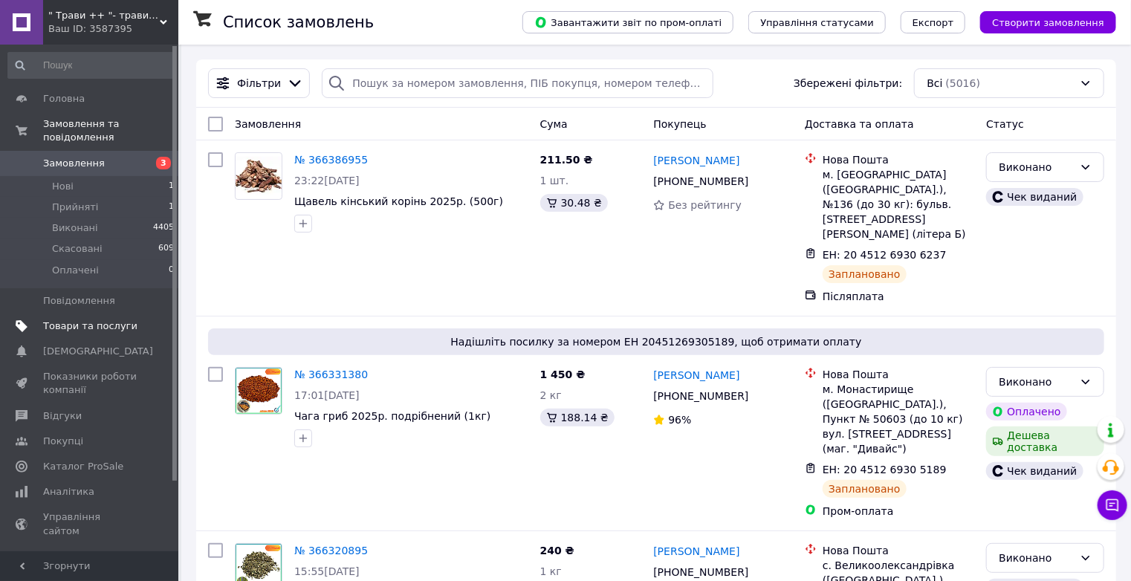
click at [105, 320] on span "Товари та послуги" at bounding box center [90, 326] width 94 height 13
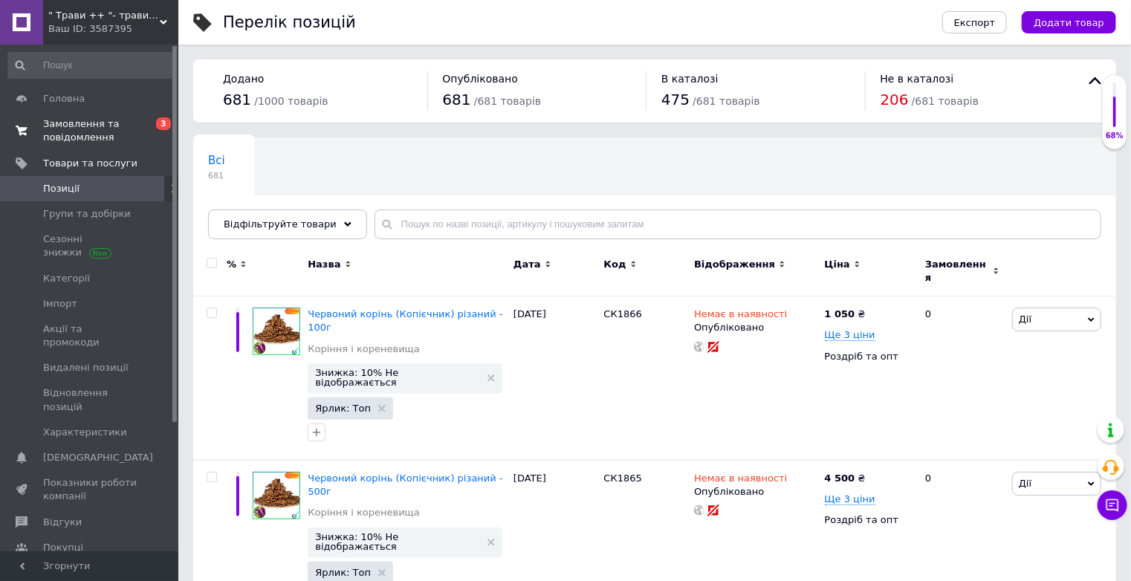
click at [74, 132] on span "Замовлення та повідомлення" at bounding box center [90, 130] width 94 height 27
